Goal: Task Accomplishment & Management: Complete application form

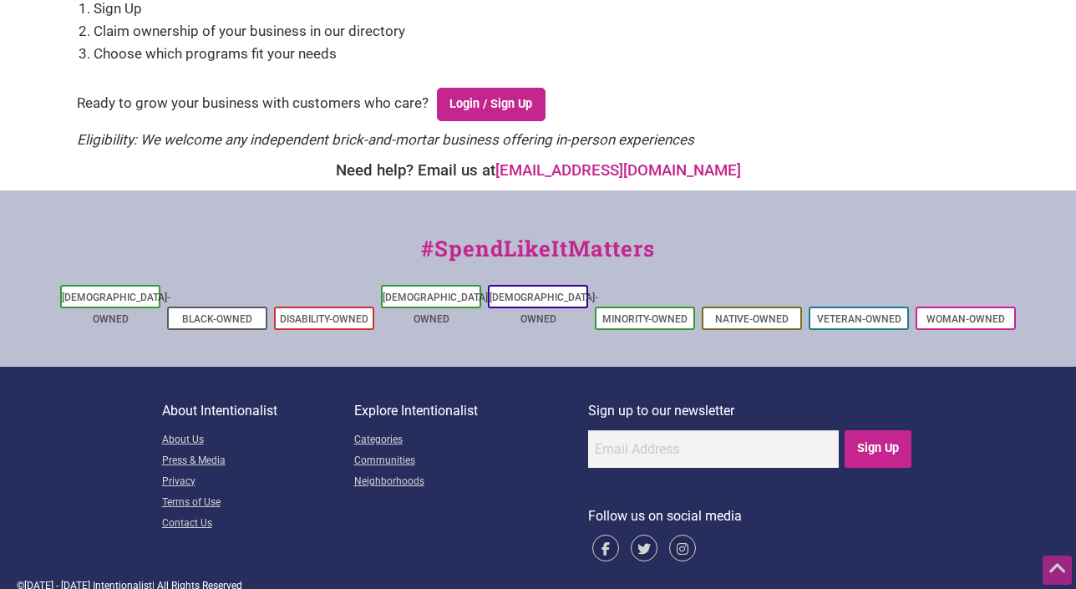
scroll to position [635, 0]
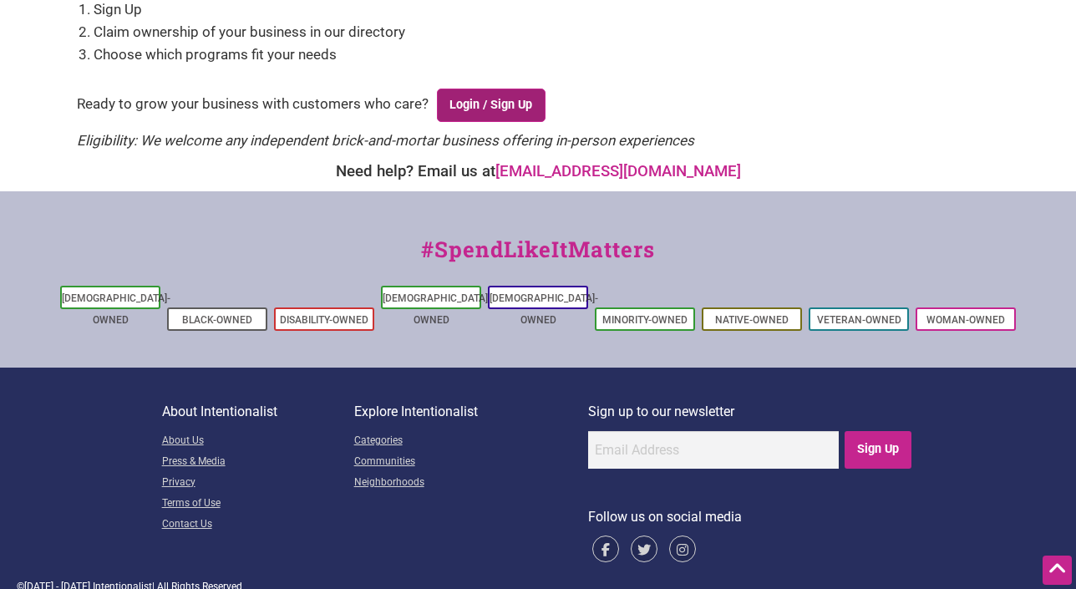
click at [489, 114] on link "Login / Sign Up" at bounding box center [491, 105] width 109 height 33
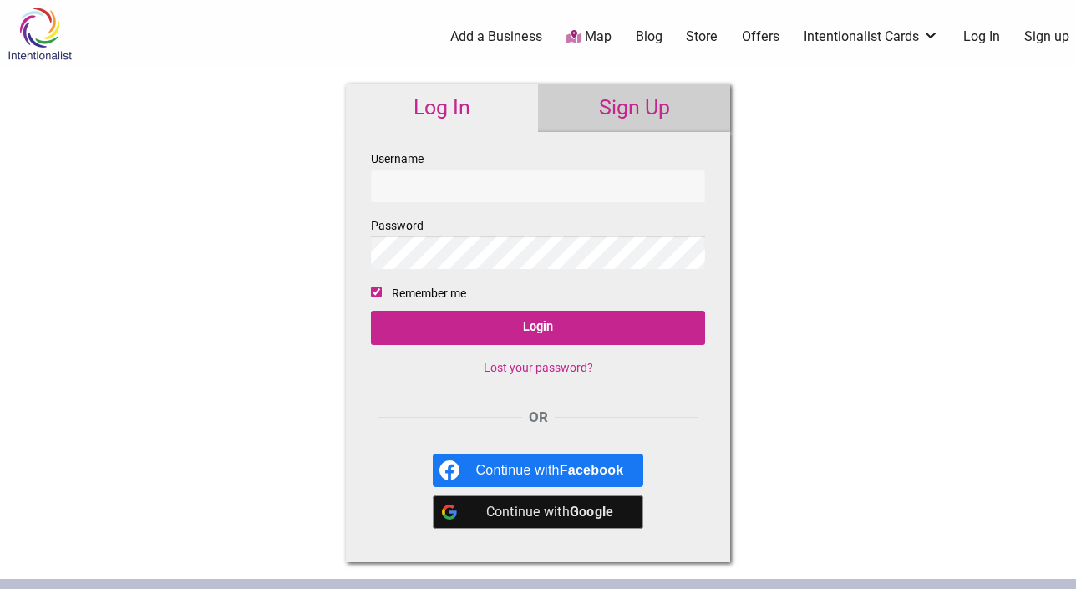
click at [602, 115] on link "Sign Up" at bounding box center [634, 108] width 192 height 48
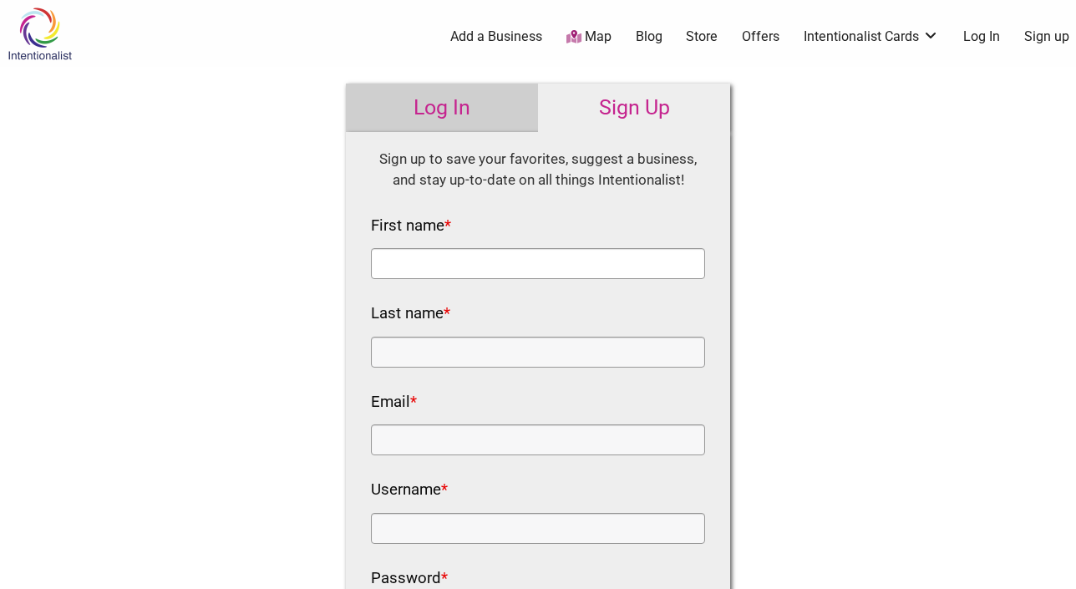
click at [511, 264] on input "First name *" at bounding box center [538, 263] width 334 height 31
type input "[PERSON_NAME]"
type input "Hong"
type input "[PERSON_NAME]"
click at [471, 93] on link "Log In" at bounding box center [442, 108] width 192 height 48
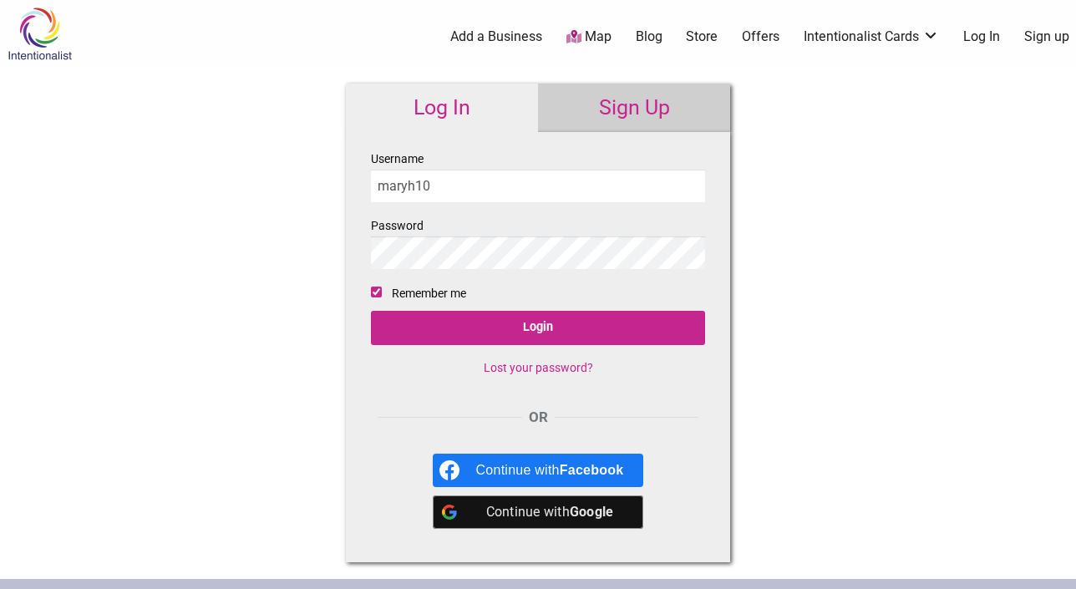
type input "maryh10"
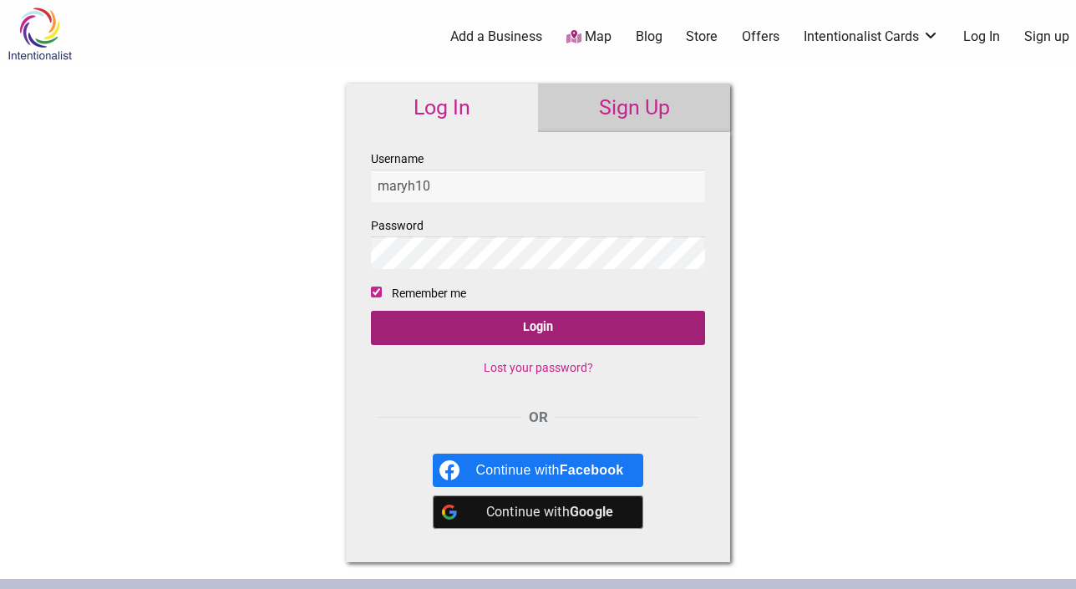
click at [488, 330] on input "Login" at bounding box center [538, 328] width 334 height 34
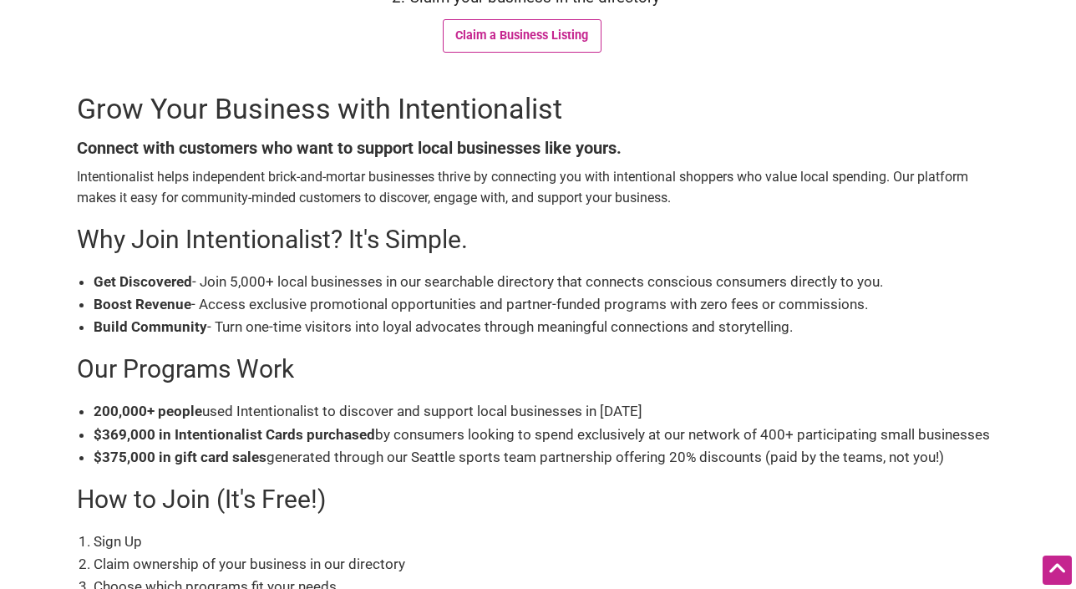
scroll to position [206, 0]
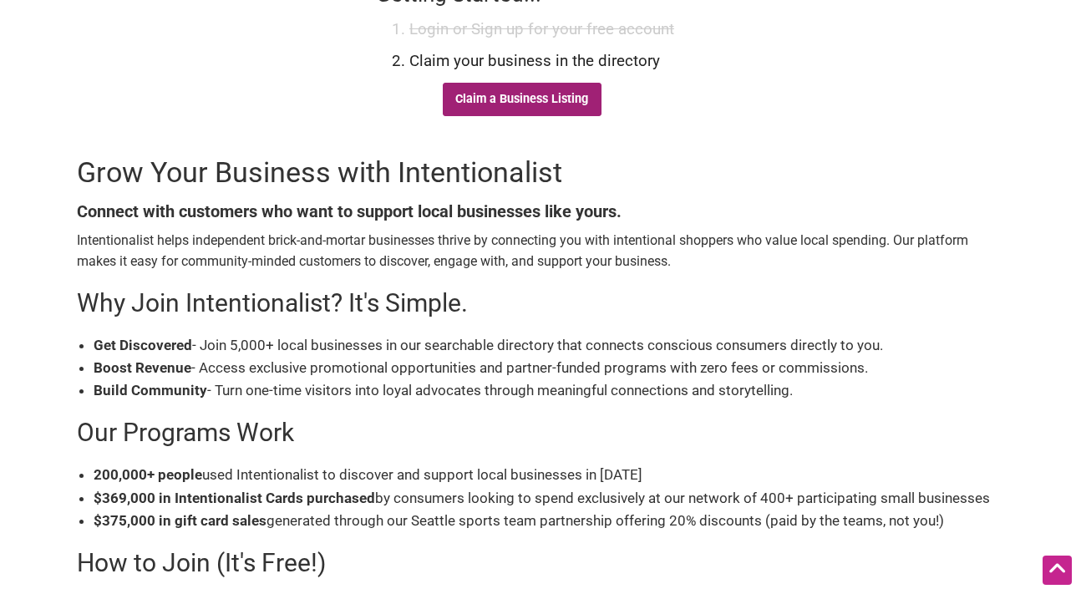
click at [546, 97] on link "Claim a Business Listing" at bounding box center [522, 99] width 159 height 33
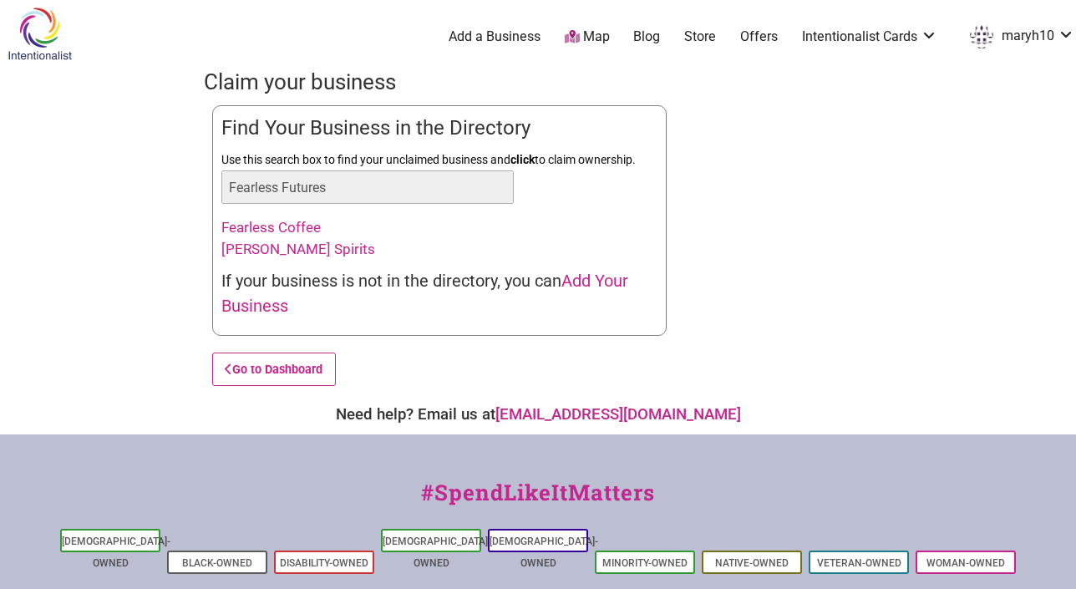
type input "Fearless Futures"
click at [473, 235] on div "Fearless Coffee" at bounding box center [434, 228] width 426 height 22
click at [602, 283] on span "Add Your Business" at bounding box center [424, 293] width 407 height 45
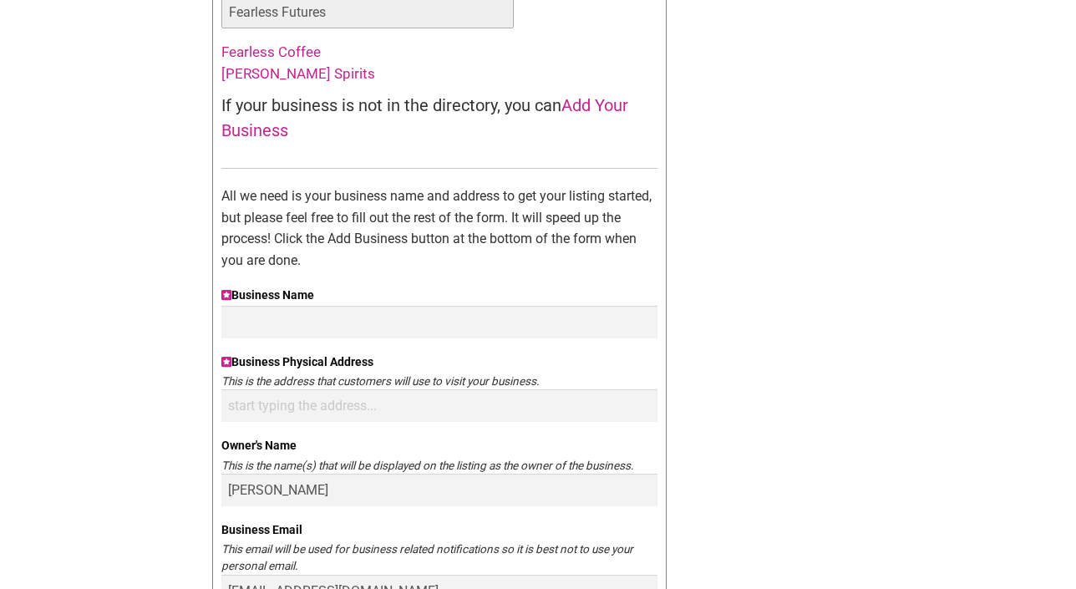
scroll to position [177, 0]
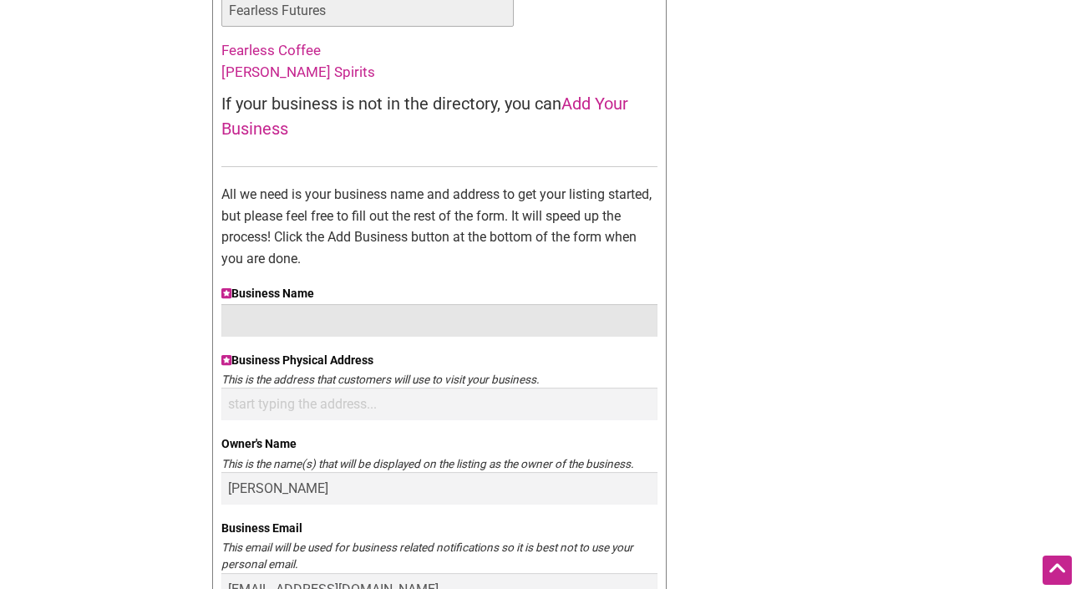
click at [442, 313] on input "Business Name" at bounding box center [439, 320] width 436 height 33
type input "Fearless Futures"
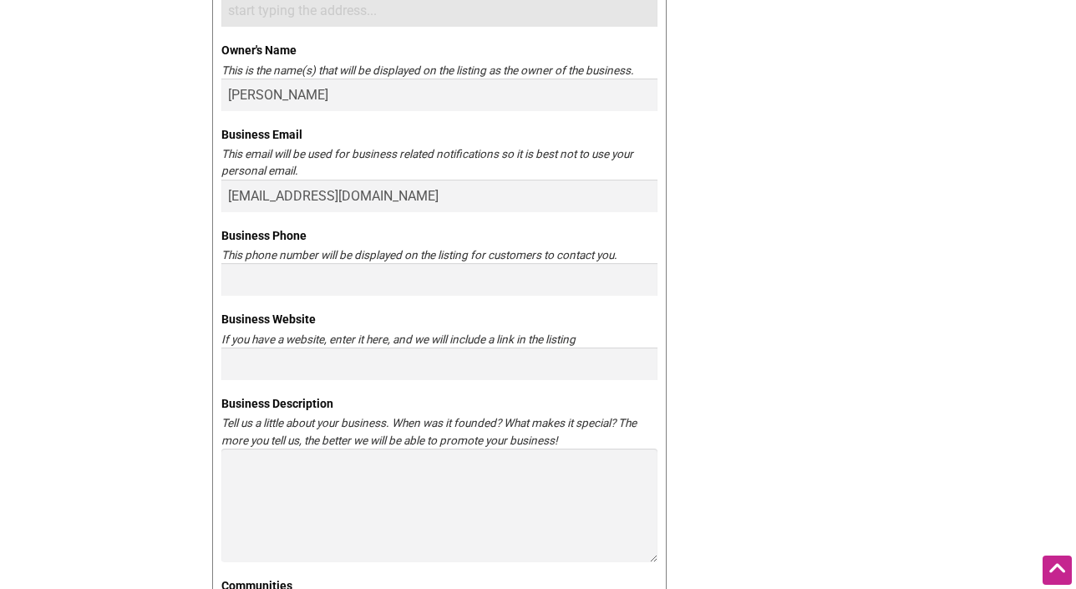
scroll to position [572, 0]
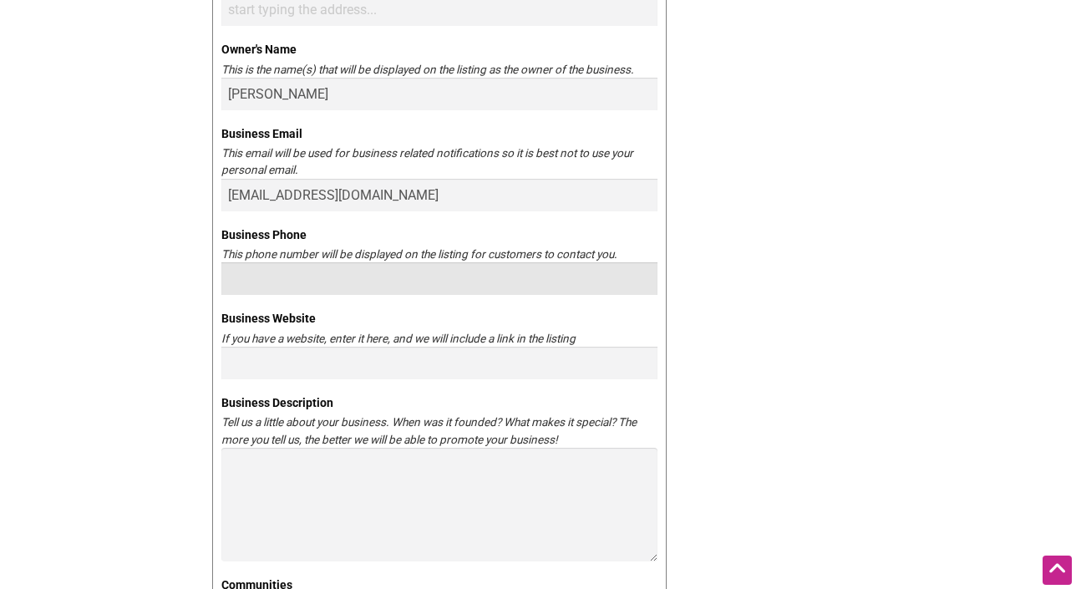
click at [312, 283] on input "Business Phone" at bounding box center [439, 278] width 436 height 33
type input "617-645-4196"
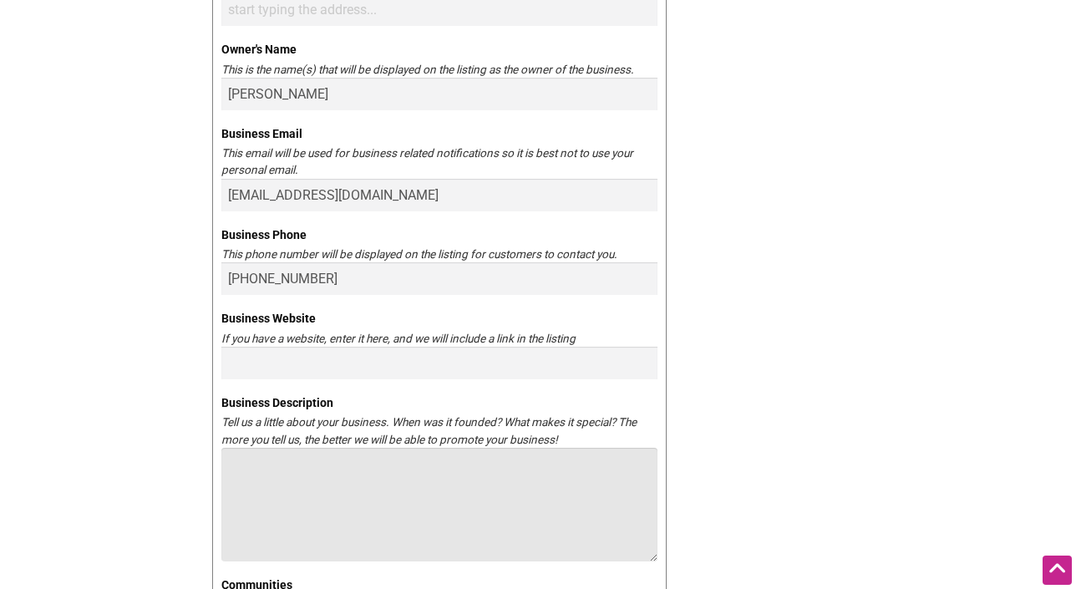
click at [295, 473] on textarea "Business Description" at bounding box center [439, 505] width 436 height 114
paste textarea "d*owQ6TxHoAjL7D3tYbK"
type textarea "d*owQ6TxHoAjL7D3tYbK"
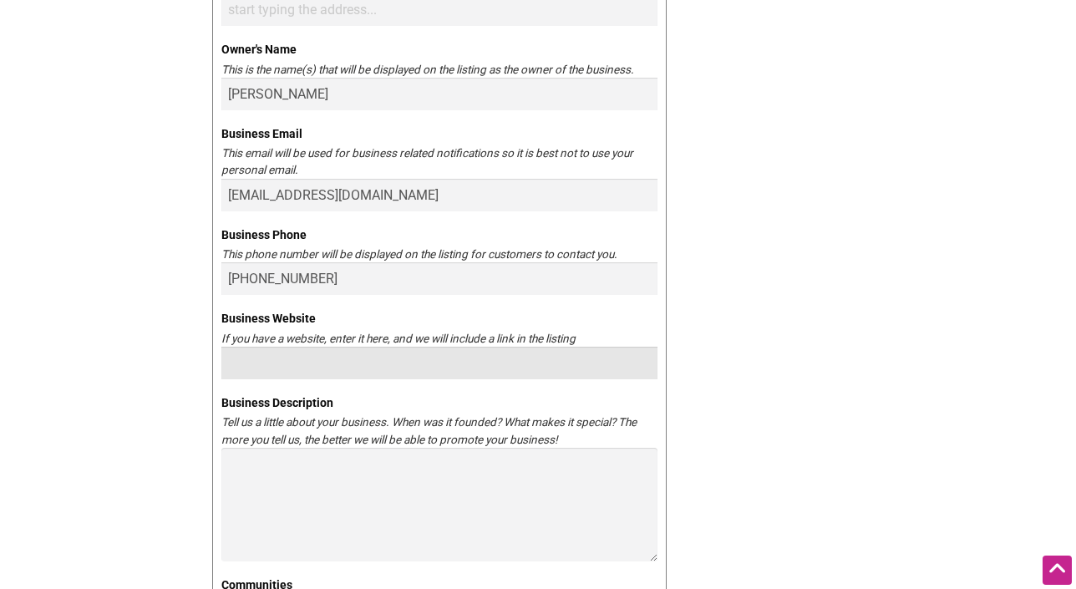
click at [366, 369] on input "Business Website" at bounding box center [439, 363] width 436 height 33
paste input "https://fearlessfutures.square.site/"
type input "https://fearlessfutures.square.site/"
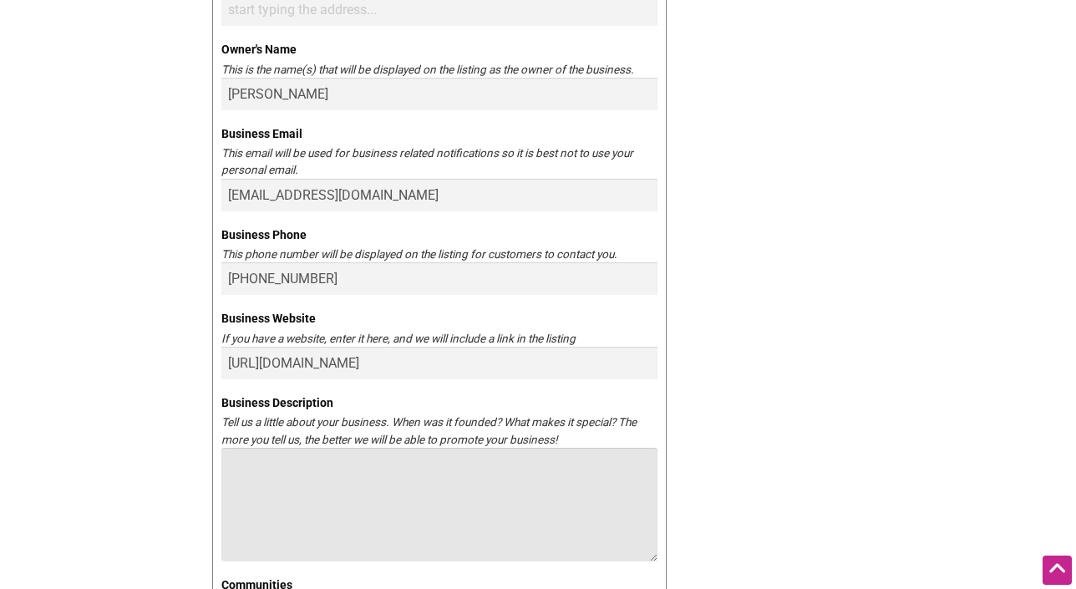
click at [368, 487] on textarea "Business Description" at bounding box center [439, 505] width 436 height 114
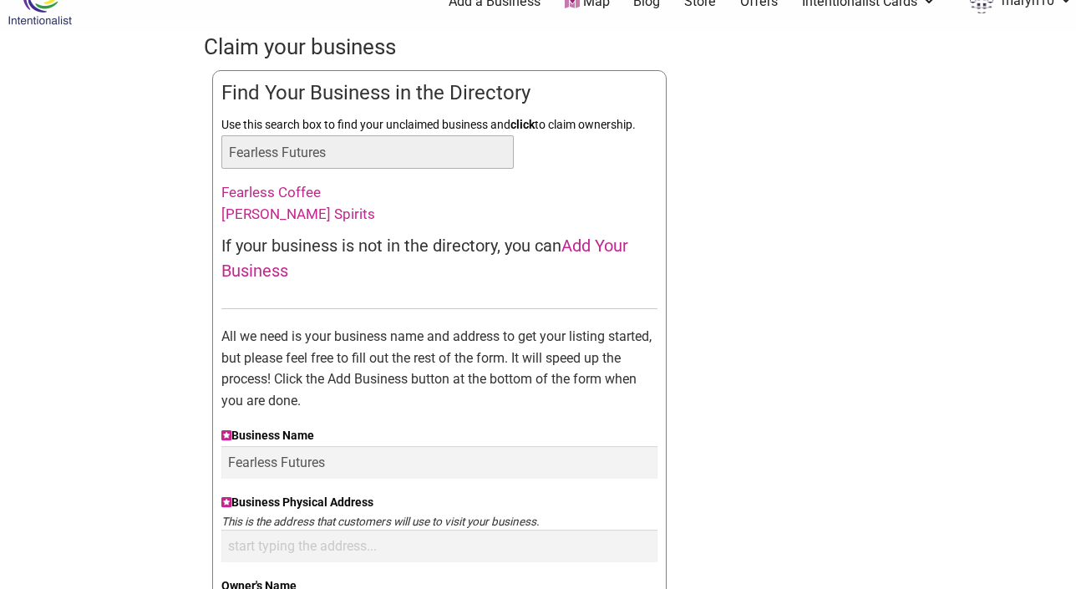
scroll to position [33, 0]
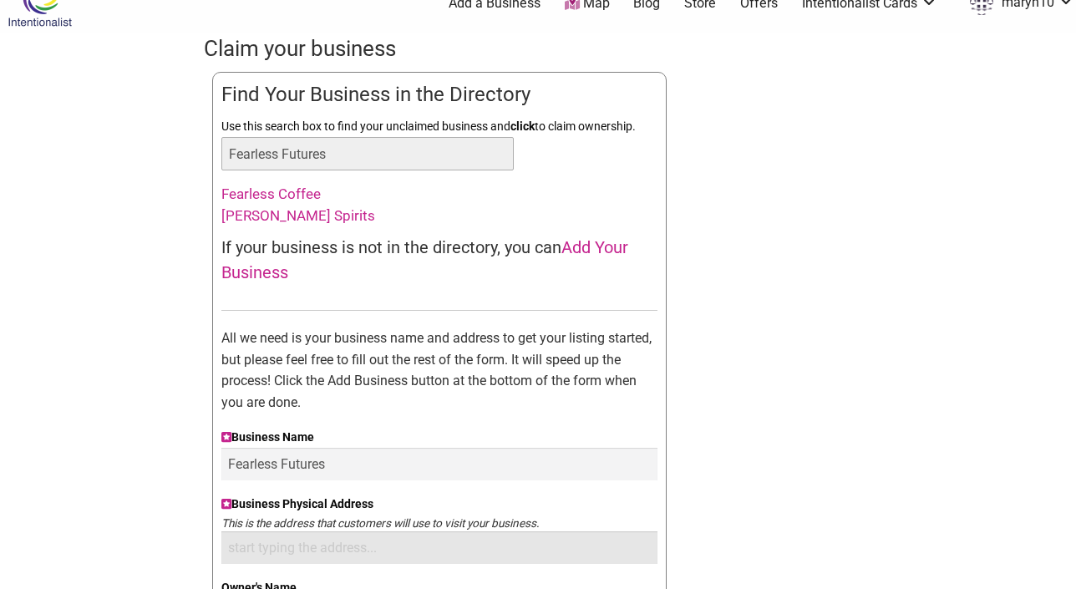
click at [419, 541] on input "Business Physical Address" at bounding box center [439, 547] width 436 height 33
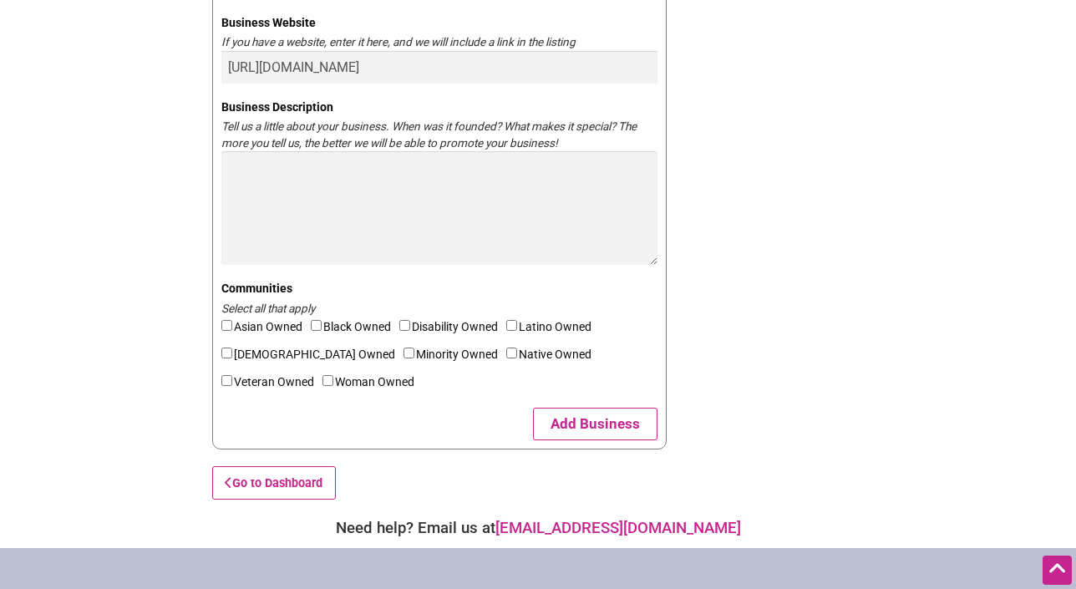
scroll to position [727, 0]
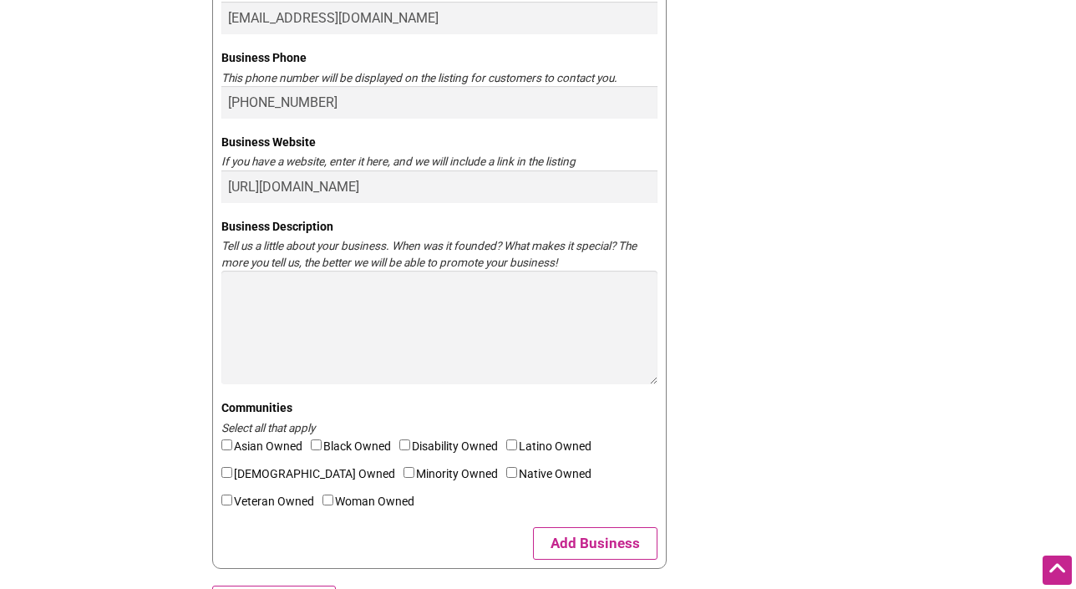
click at [323, 498] on label "Woman Owned" at bounding box center [373, 505] width 100 height 28
click at [323, 498] on input"] "Woman Owned" at bounding box center [328, 500] width 11 height 11
checkbox input"] "true"
click at [277, 449] on label "Asian Owned" at bounding box center [265, 450] width 89 height 28
click at [232, 449] on input"] "Asian Owned" at bounding box center [226, 444] width 11 height 11
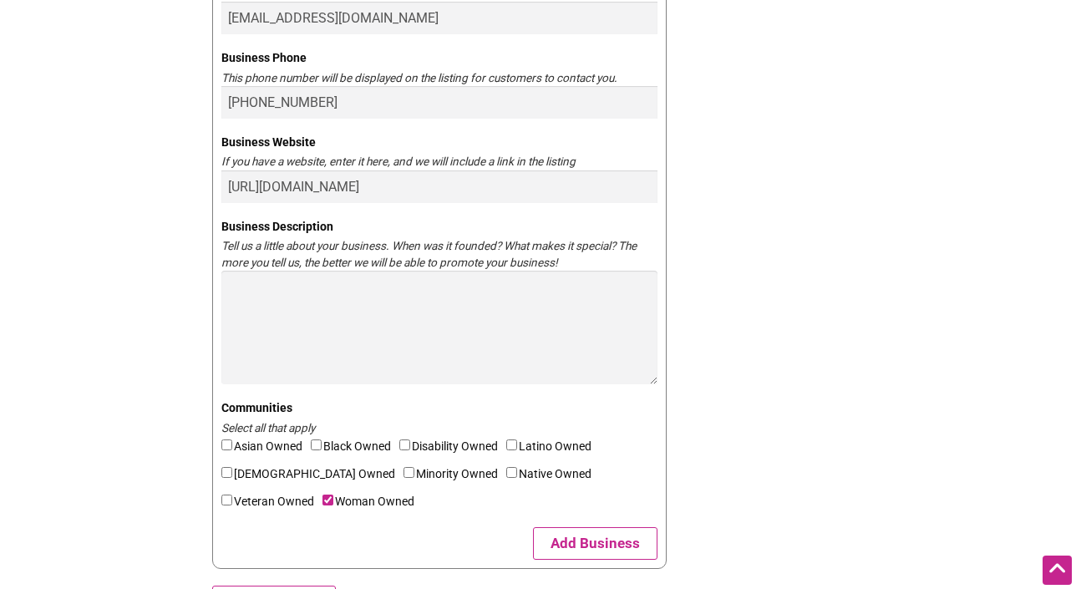
checkbox input"] "true"
click at [431, 447] on label "Disability Owned" at bounding box center [452, 450] width 107 height 28
click at [410, 447] on input"] "Disability Owned" at bounding box center [404, 444] width 11 height 11
checkbox input"] "true"
click at [404, 471] on label "Minority Owned" at bounding box center [455, 478] width 103 height 28
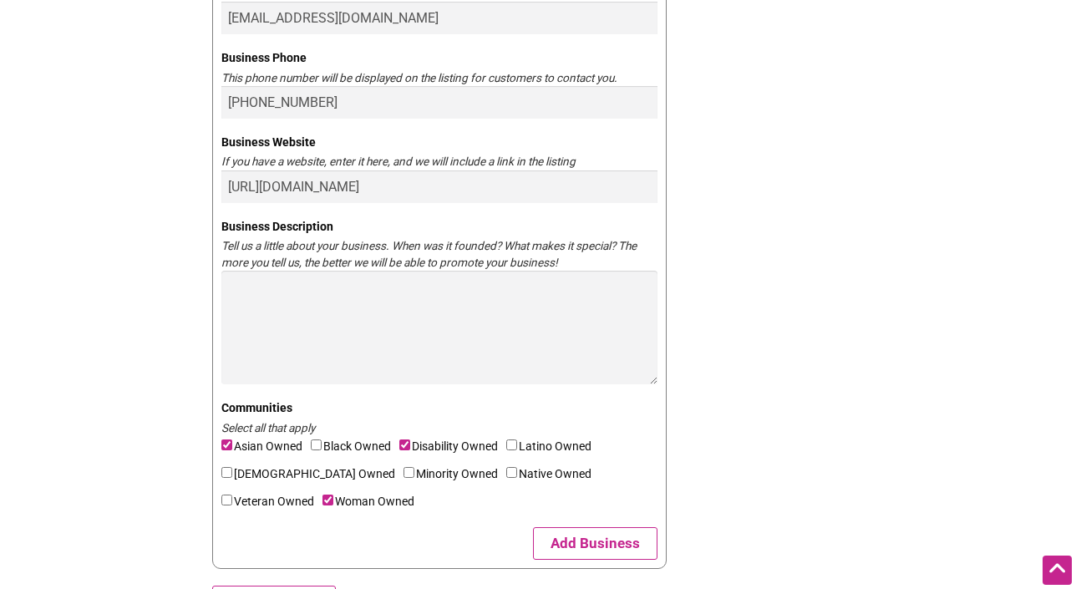
click at [404, 471] on input"] "Minority Owned" at bounding box center [409, 472] width 11 height 11
checkbox input"] "true"
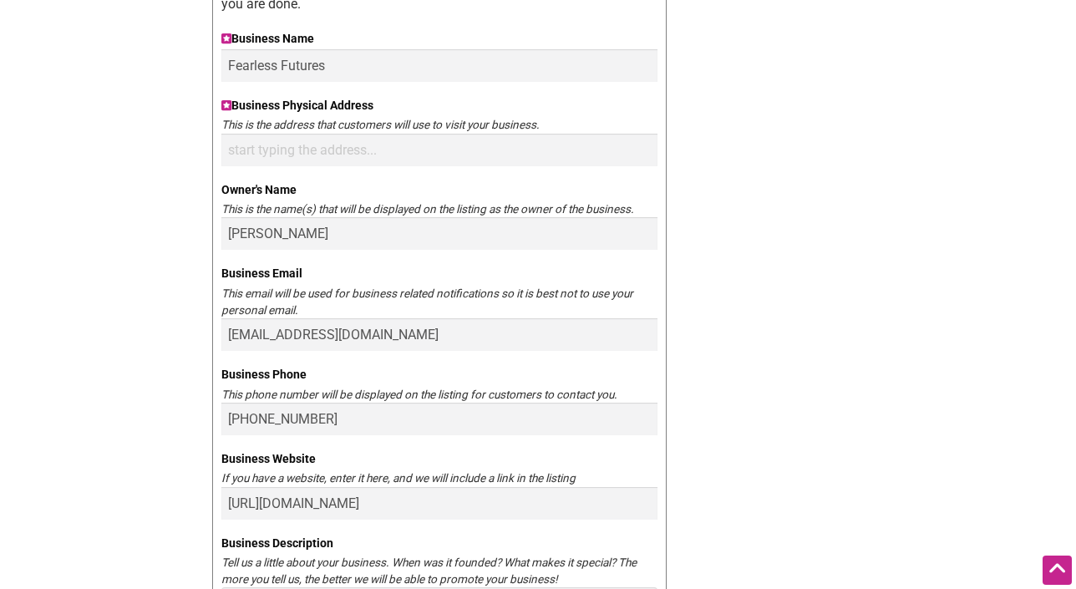
scroll to position [373, 0]
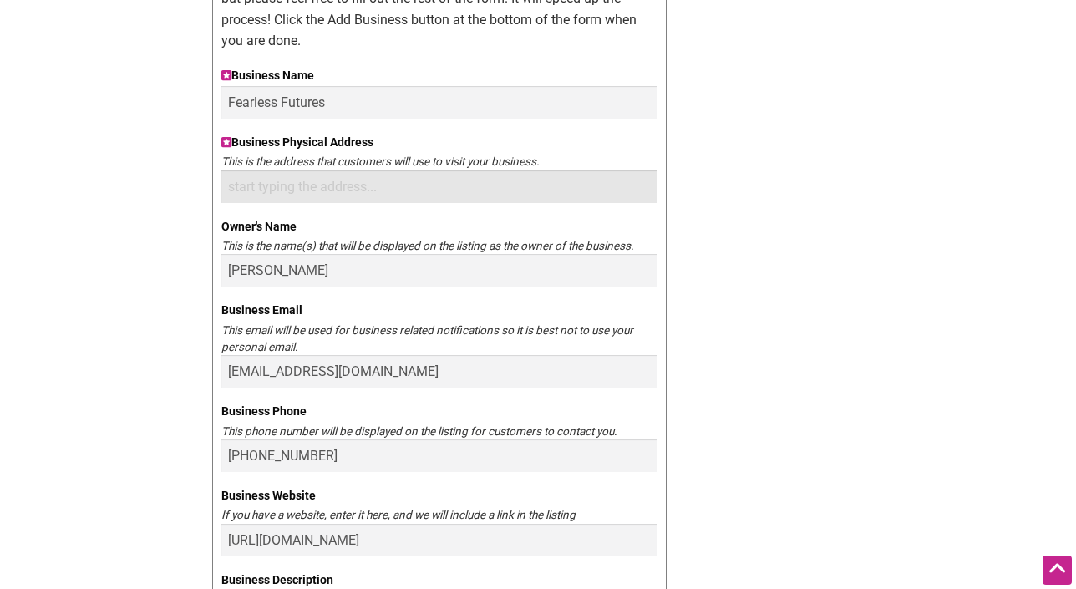
click at [429, 191] on input "Business Physical Address" at bounding box center [439, 186] width 436 height 33
paste input "Burien Town Square Park, 480 SW 152nd Street, Burien, WA 98166"
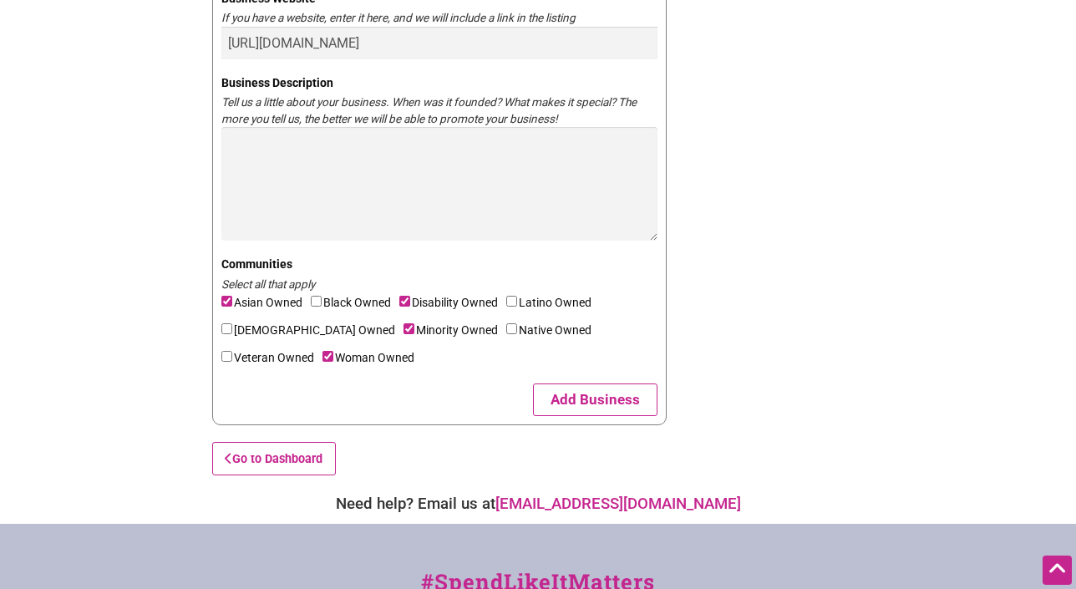
scroll to position [826, 0]
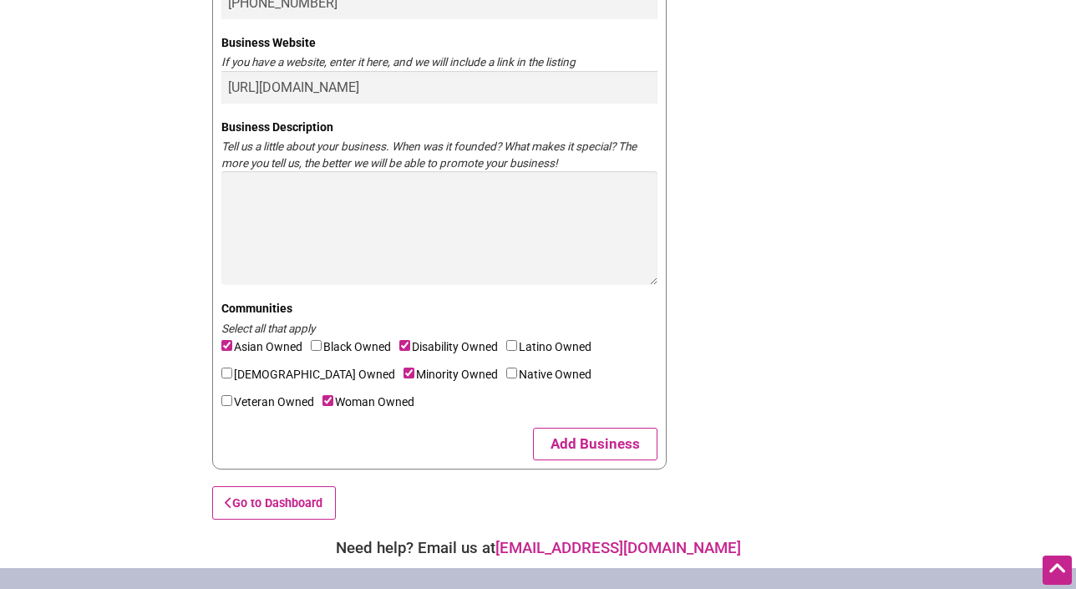
type input "Burien Town Square Park, 480 SW 152nd Street, Burien, WA 98166"
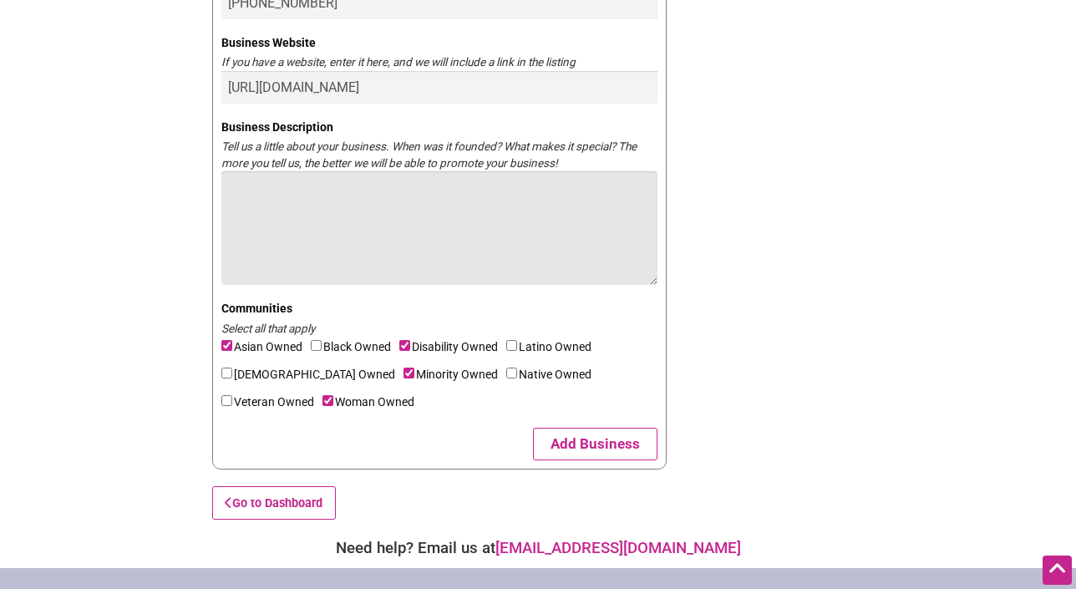
click at [454, 211] on textarea "Business Description" at bounding box center [439, 228] width 436 height 114
paste textarea "I started Fearless Futures in 2025 as a seasonal beverage stand with a purpose—…"
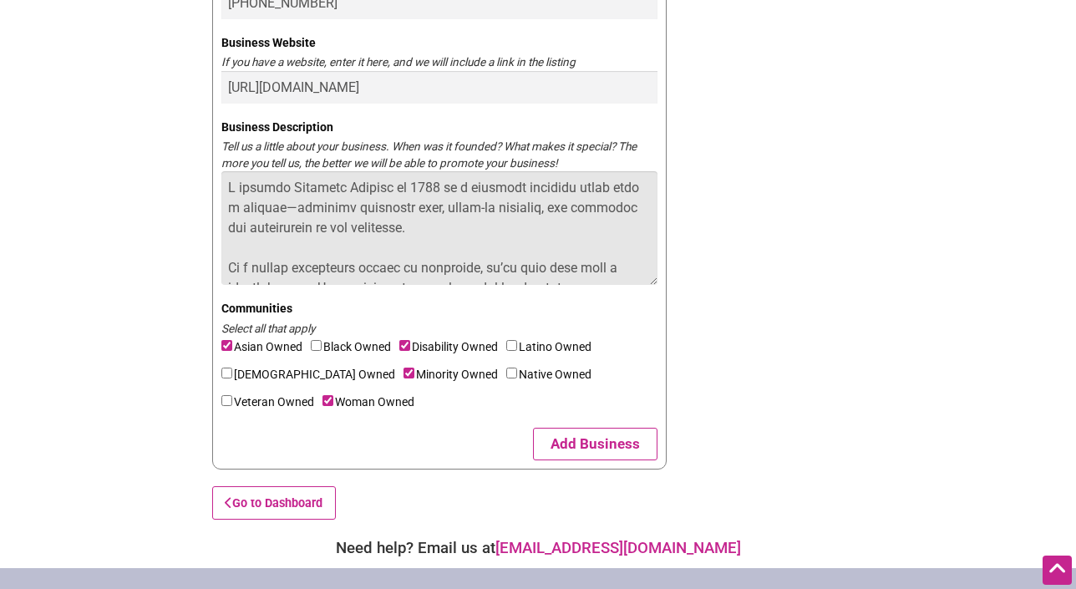
scroll to position [433, 0]
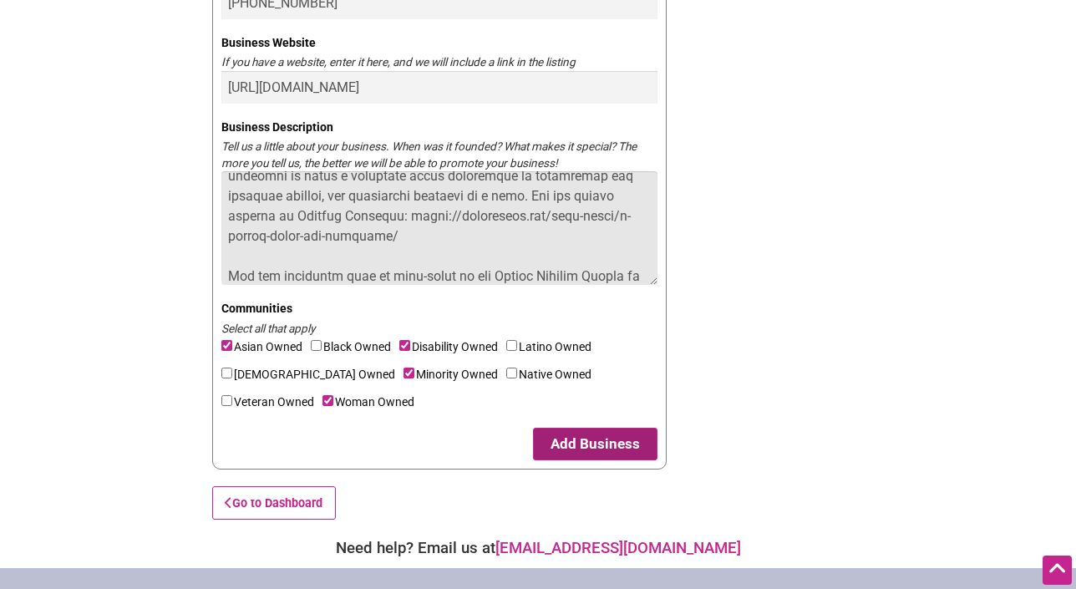
type textarea "I started Fearless Futures in 2025 as a seasonal beverage stand with a purpose—…"
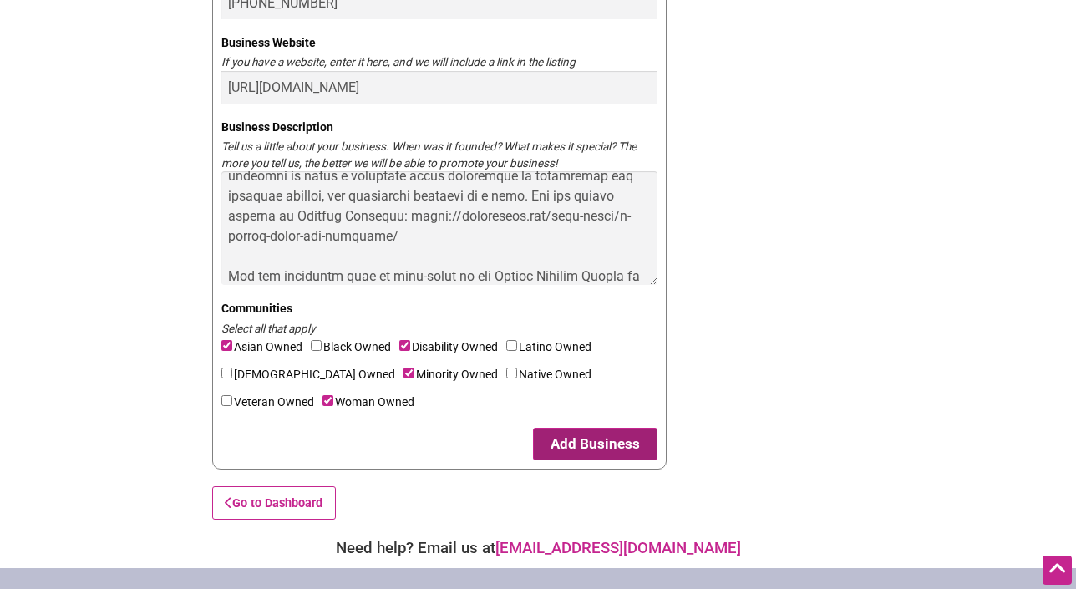
click at [565, 440] on button "Add Business" at bounding box center [595, 444] width 124 height 33
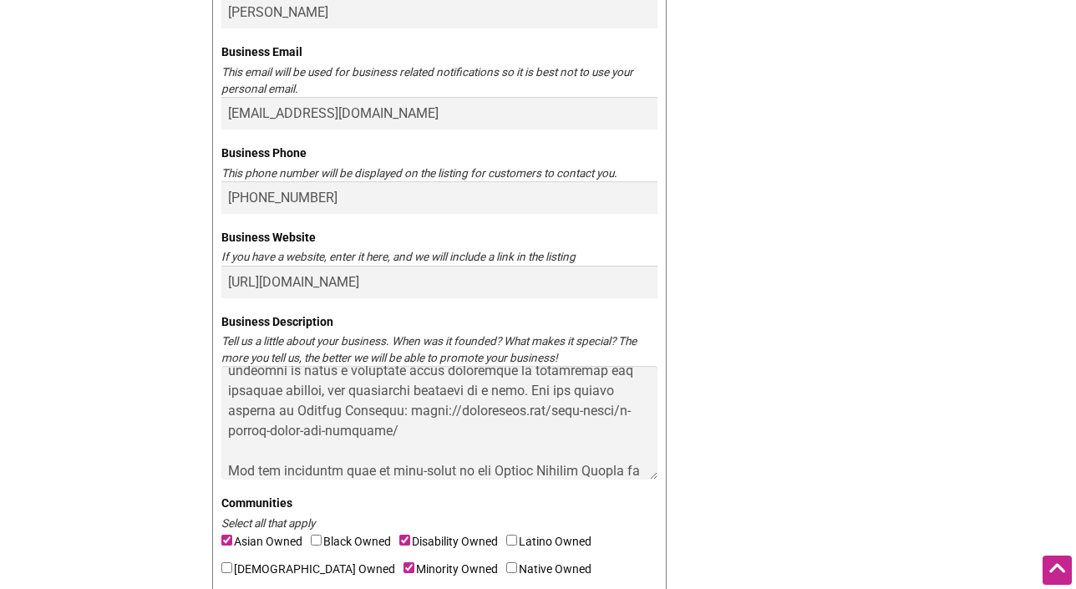
scroll to position [0, 0]
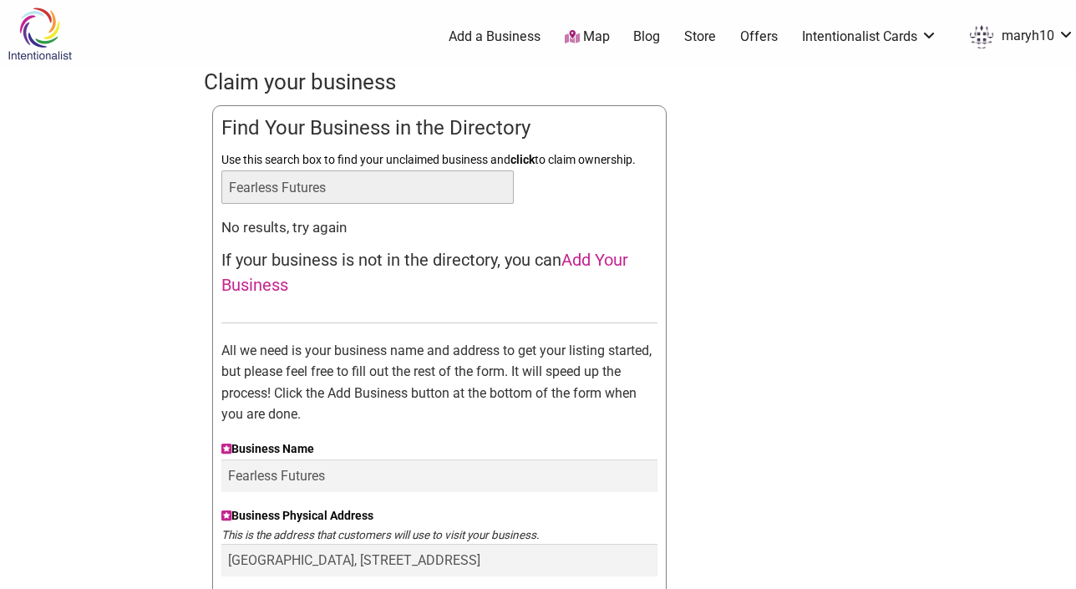
click at [581, 261] on span "Add Your Business" at bounding box center [424, 272] width 407 height 45
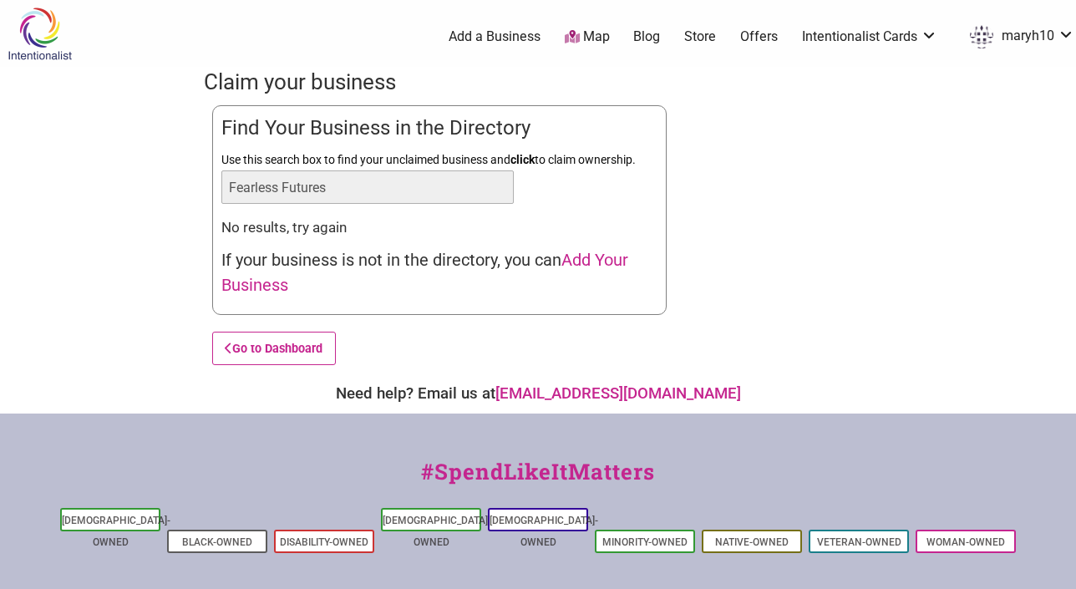
click at [581, 261] on span "Add Your Business" at bounding box center [424, 272] width 407 height 45
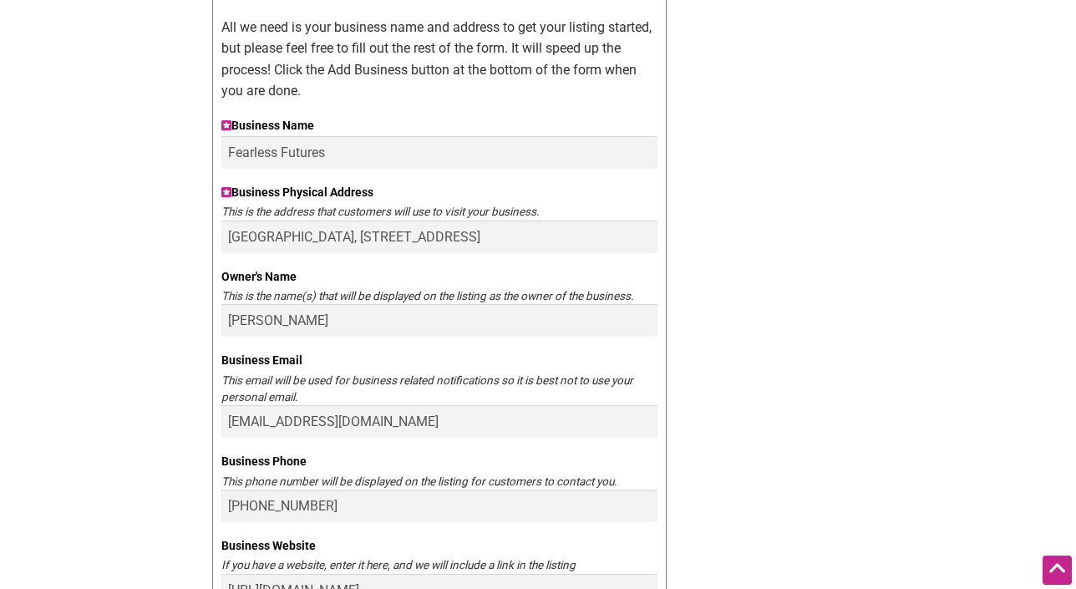
scroll to position [328, 0]
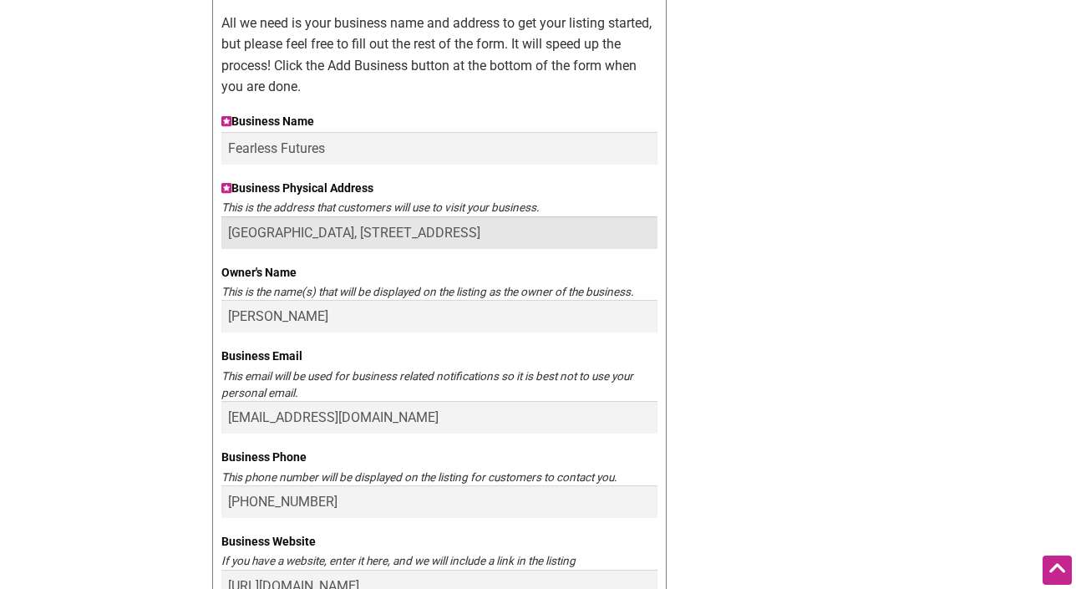
drag, startPoint x: 383, startPoint y: 238, endPoint x: 201, endPoint y: 227, distance: 181.6
click at [201, 227] on div "Intentionalist Spend like it matters 0 Add a Business Map Blog Store Offers Int…" at bounding box center [538, 579] width 1076 height 1814
type input "480 SW 152nd Street, Burien, WA 98166"
click at [925, 307] on div "Intentionalist Spend like it matters 0 Add a Business Map Blog Store Offers Int…" at bounding box center [538, 579] width 1076 height 1814
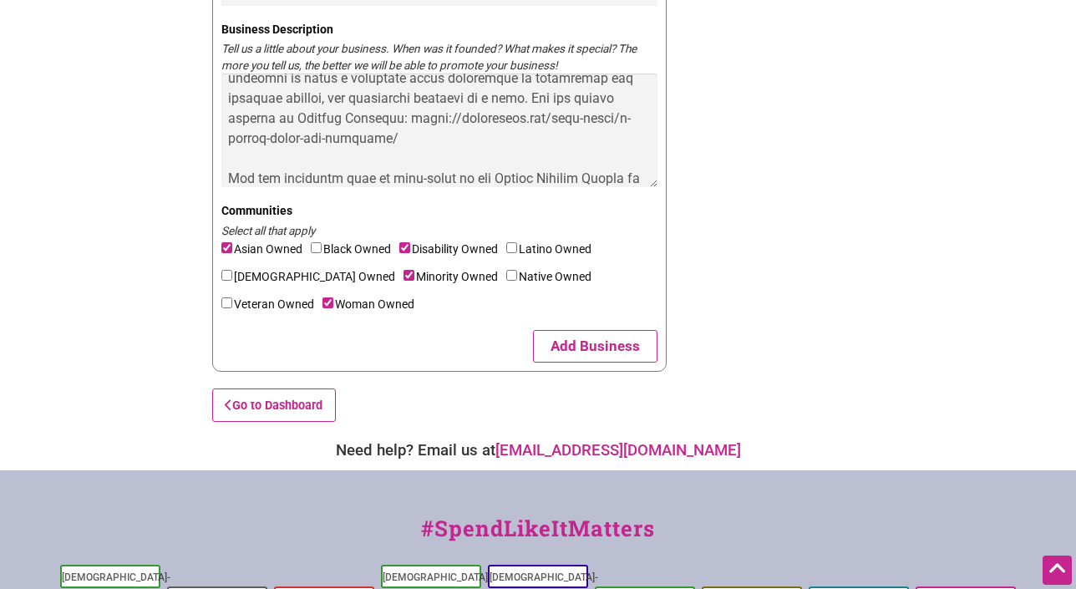
scroll to position [925, 0]
click at [618, 348] on button "Add Business" at bounding box center [595, 345] width 124 height 33
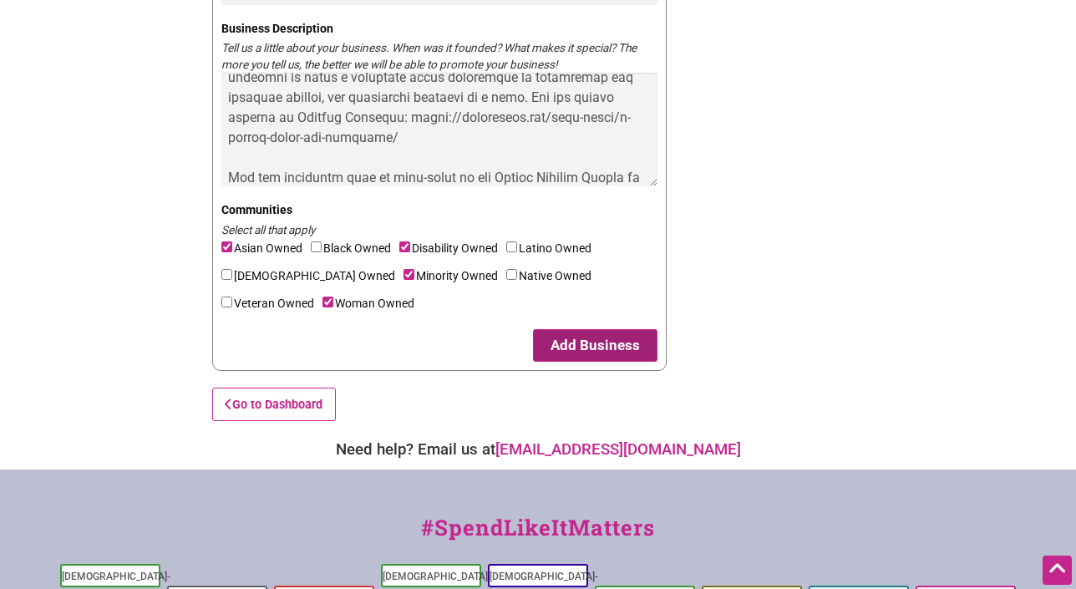
click at [618, 348] on button "Add Business" at bounding box center [595, 345] width 124 height 33
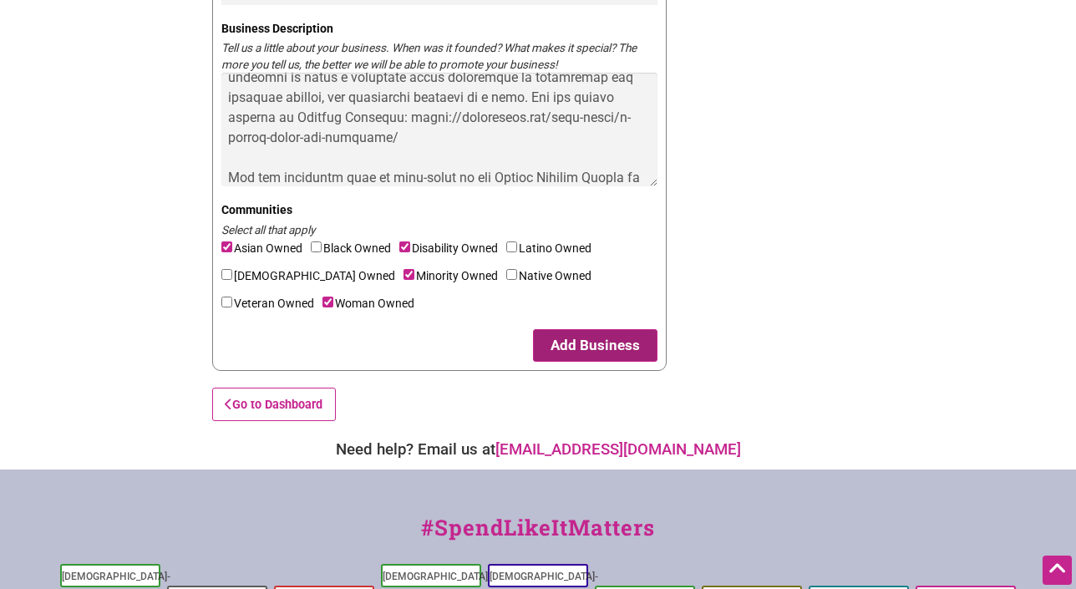
click at [618, 348] on button "Add Business" at bounding box center [595, 345] width 124 height 33
click at [636, 348] on button "Add Business" at bounding box center [595, 345] width 124 height 33
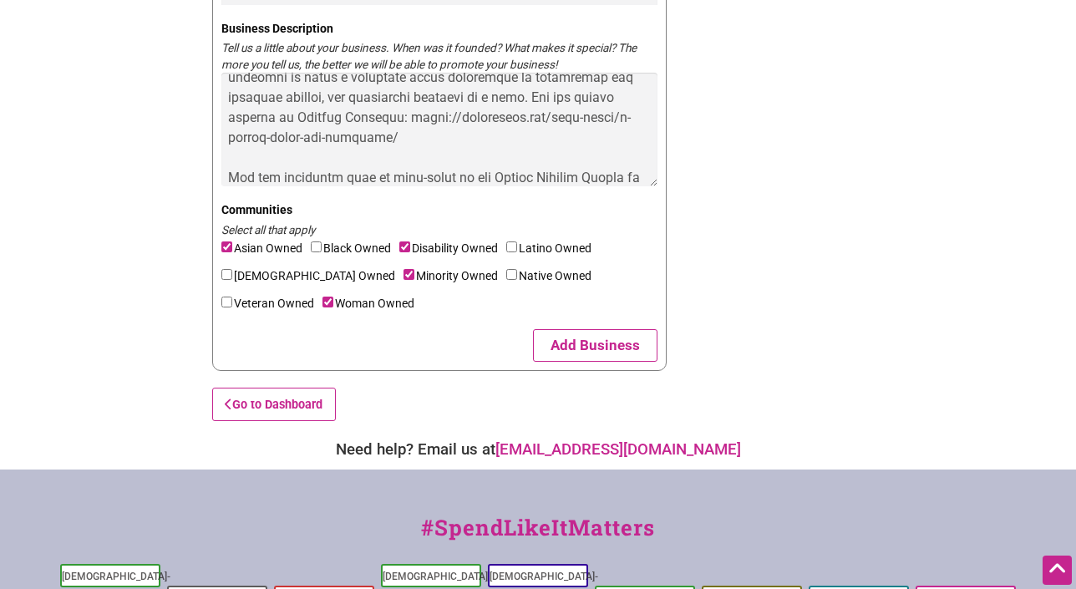
click at [635, 347] on button "Add Business" at bounding box center [595, 345] width 124 height 33
drag, startPoint x: 724, startPoint y: 454, endPoint x: 527, endPoint y: 453, distance: 196.4
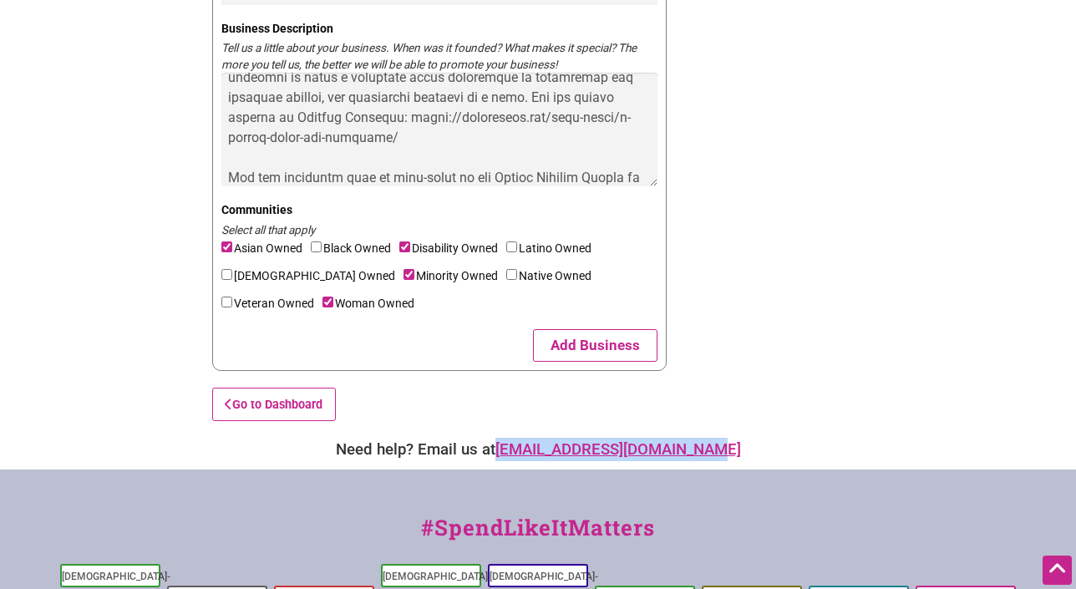
click at [526, 453] on div "Need help? Email us at support@intentionalist.com" at bounding box center [537, 449] width 1059 height 23
copy link "[EMAIL_ADDRESS][DOMAIN_NAME]"
click at [313, 405] on link "Go to Dashboard" at bounding box center [274, 404] width 124 height 33
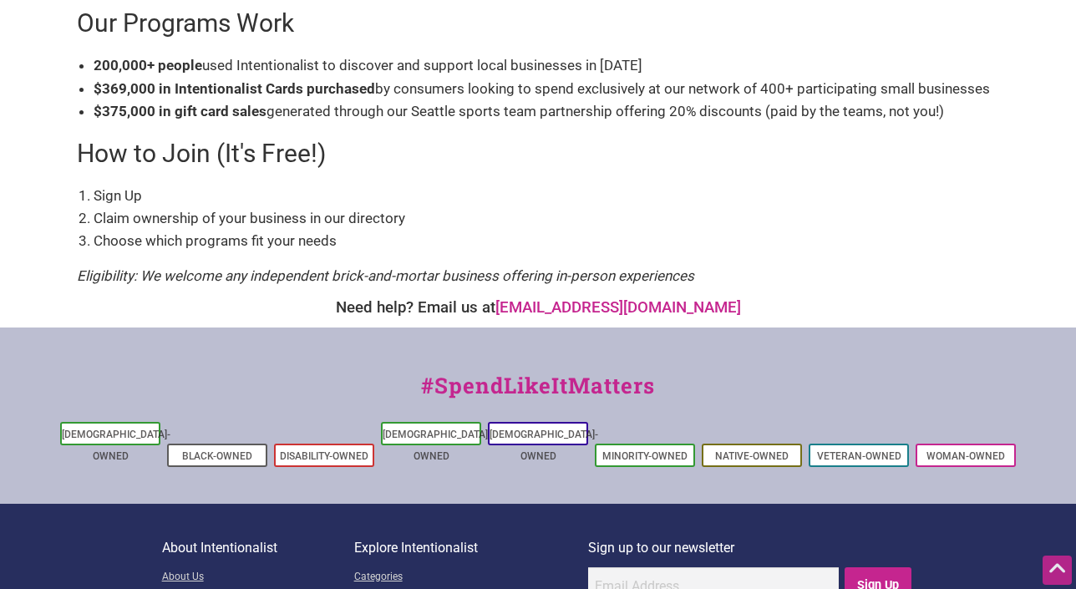
scroll to position [620, 0]
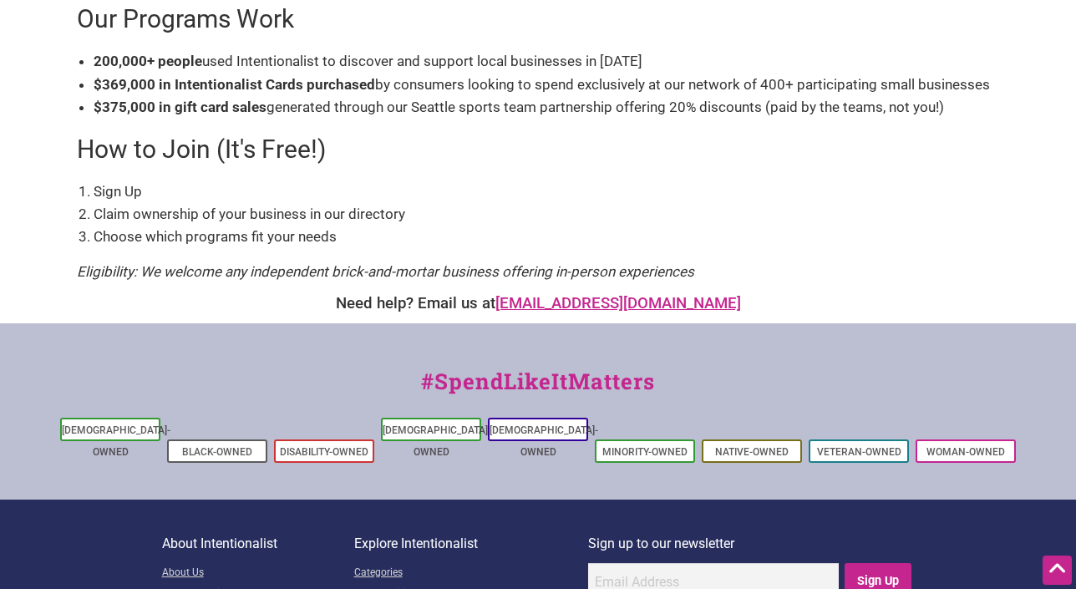
click at [622, 302] on link "[EMAIL_ADDRESS][DOMAIN_NAME]" at bounding box center [618, 303] width 246 height 18
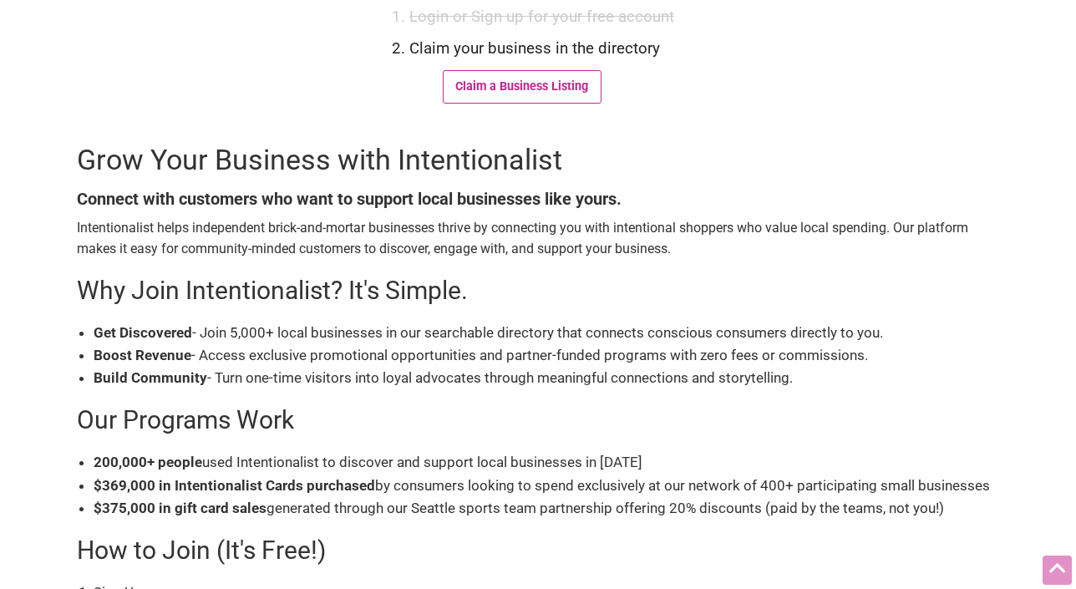
scroll to position [0, 0]
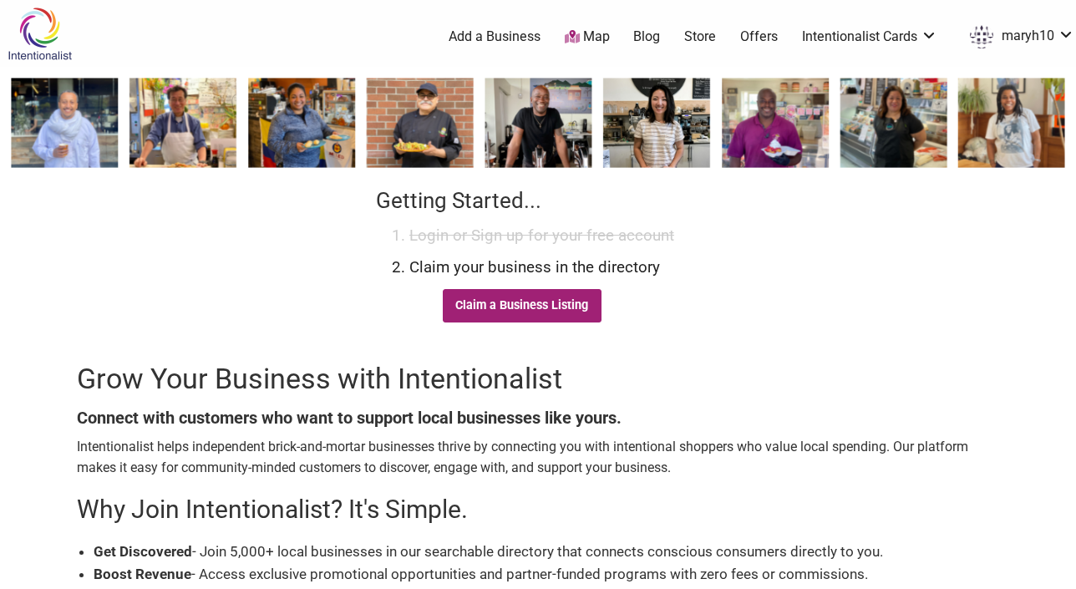
click at [502, 312] on link "Claim a Business Listing" at bounding box center [522, 305] width 159 height 33
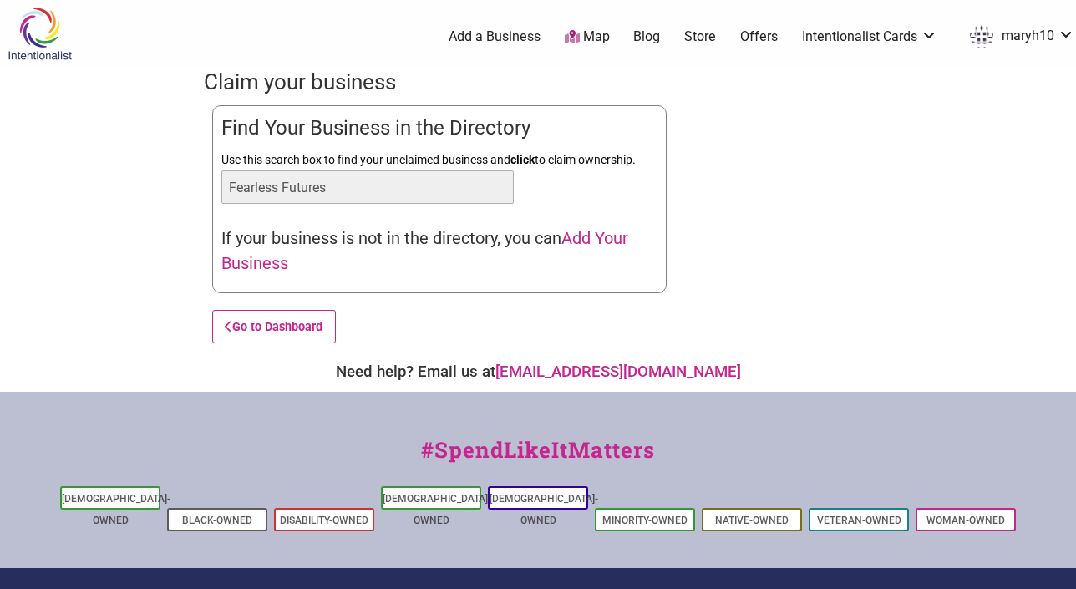
type input "Fearless Futures"
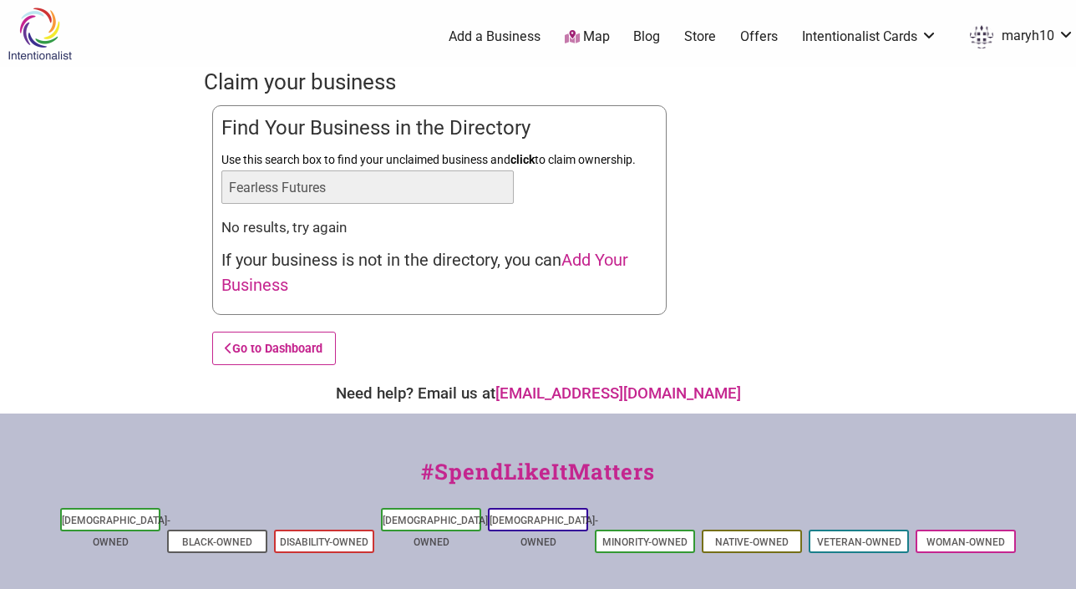
click at [592, 260] on span "Add Your Business" at bounding box center [424, 272] width 407 height 45
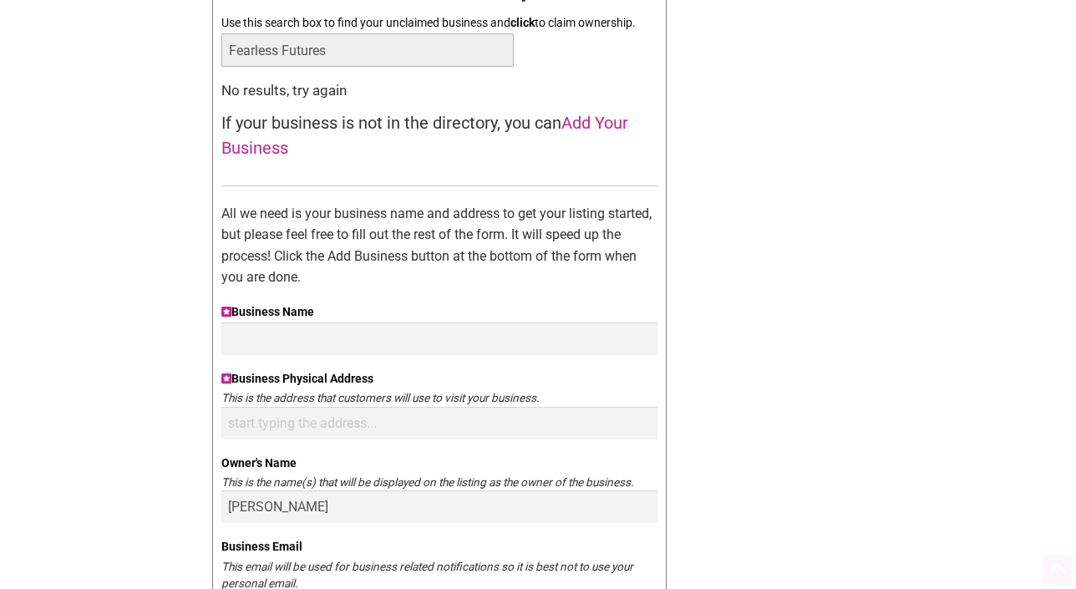
scroll to position [134, 0]
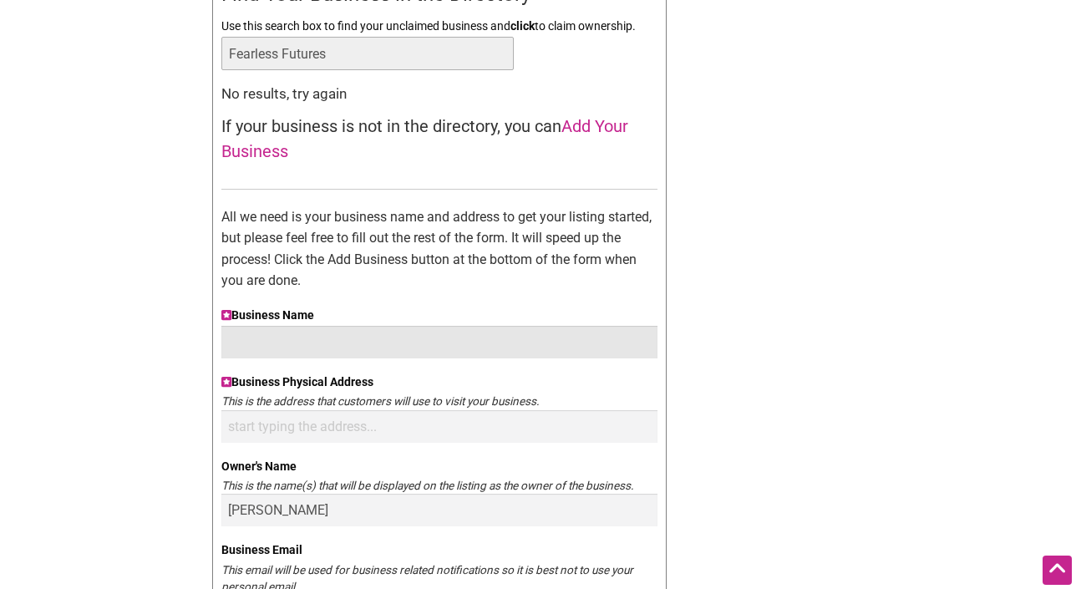
click at [500, 337] on input "Business Name" at bounding box center [439, 342] width 436 height 33
type input "Fearless Futures"
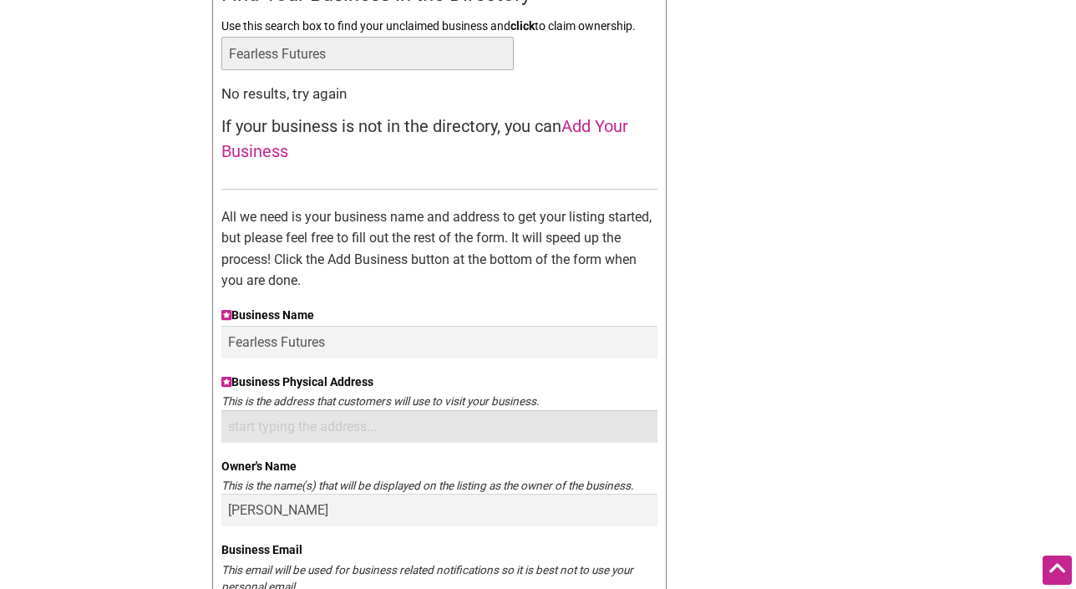
click at [455, 429] on input "Business Physical Address" at bounding box center [439, 426] width 436 height 33
